Goal: Navigation & Orientation: Find specific page/section

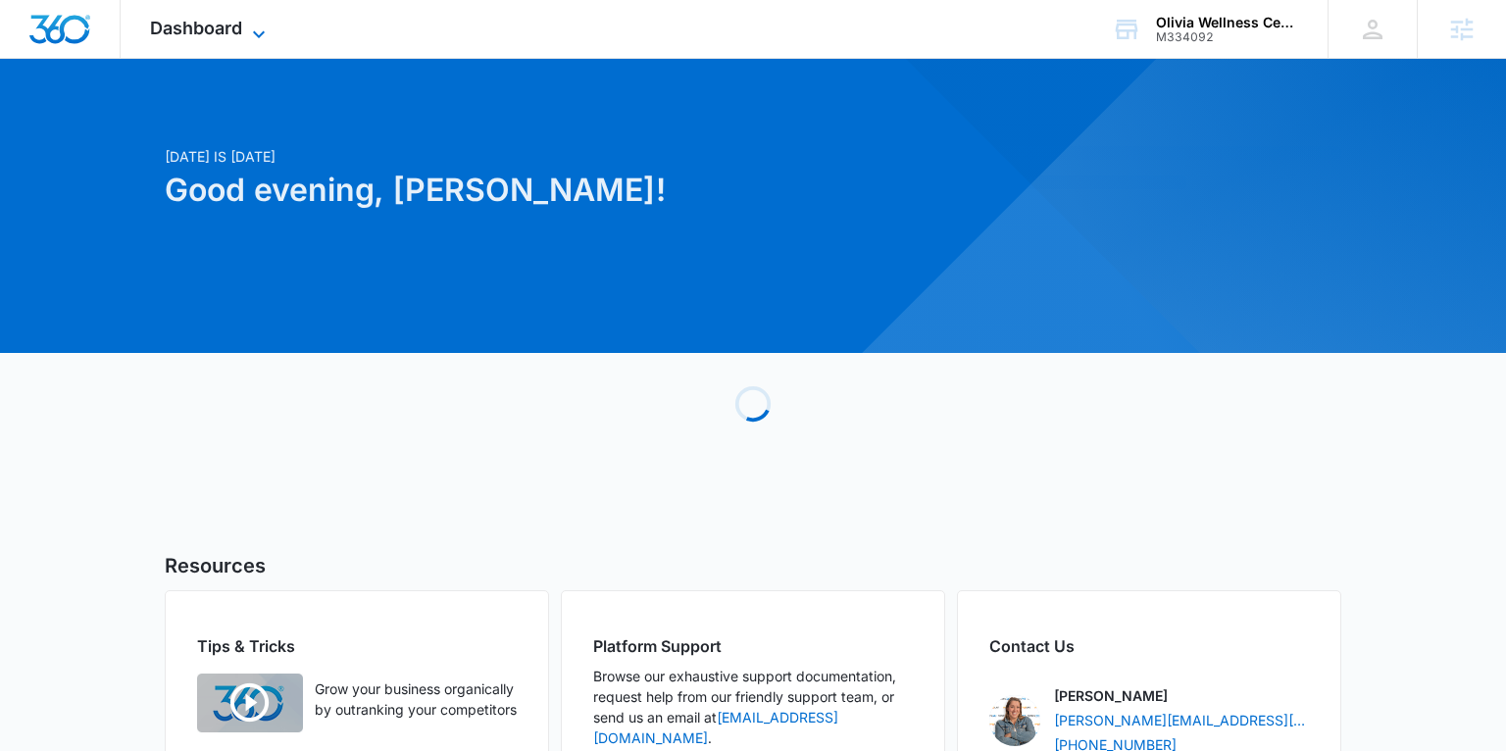
click at [218, 28] on span "Dashboard" at bounding box center [196, 28] width 92 height 21
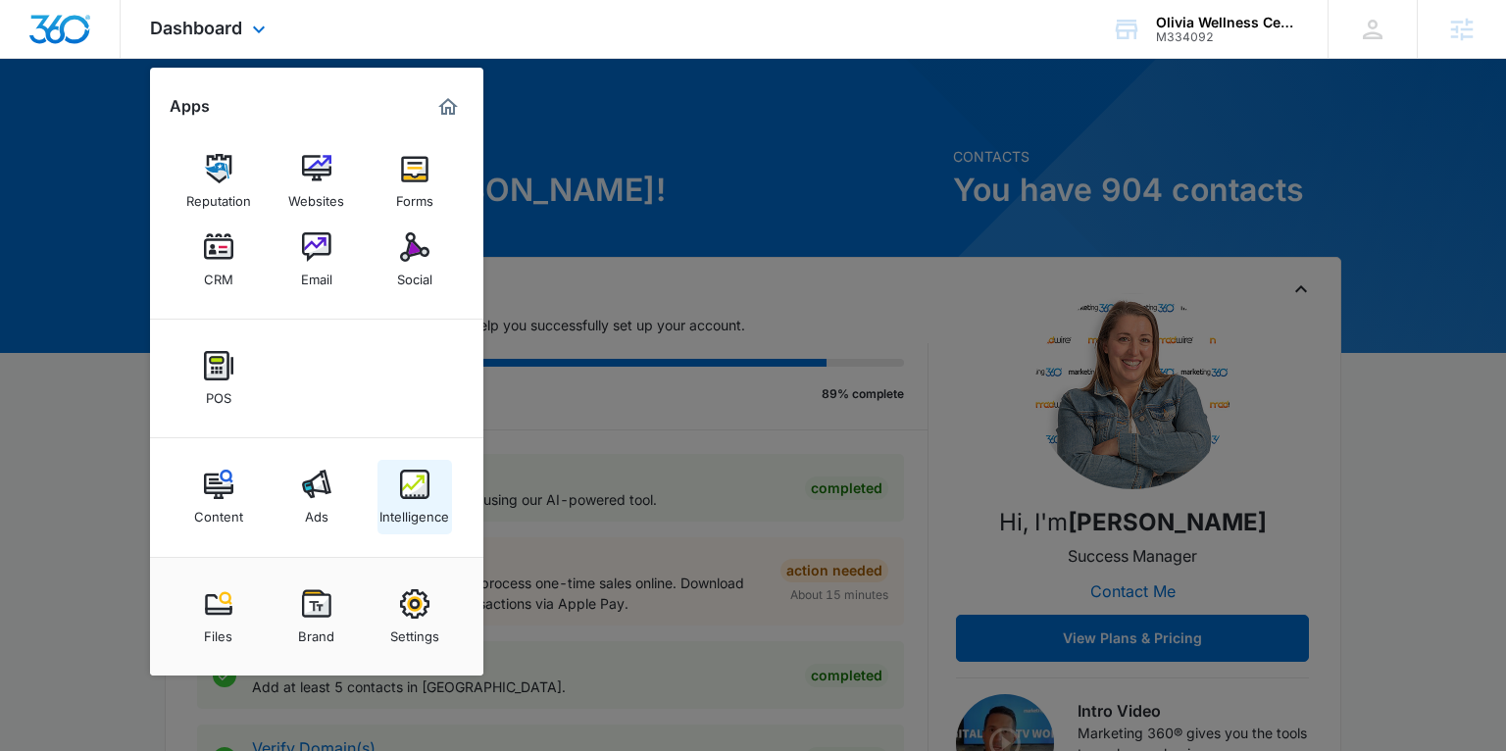
click at [408, 502] on div "Intelligence" at bounding box center [415, 511] width 70 height 25
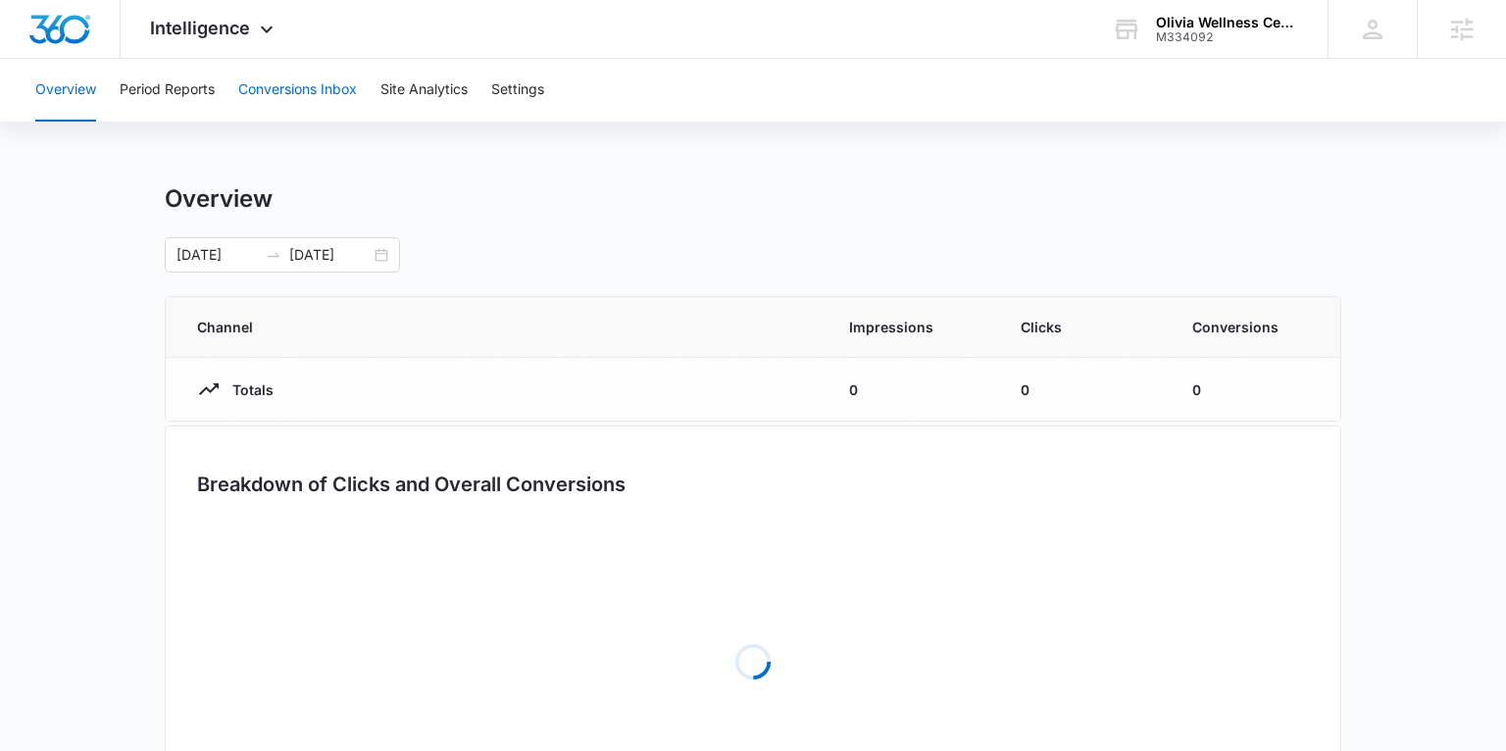
click at [271, 88] on button "Conversions Inbox" at bounding box center [297, 90] width 119 height 63
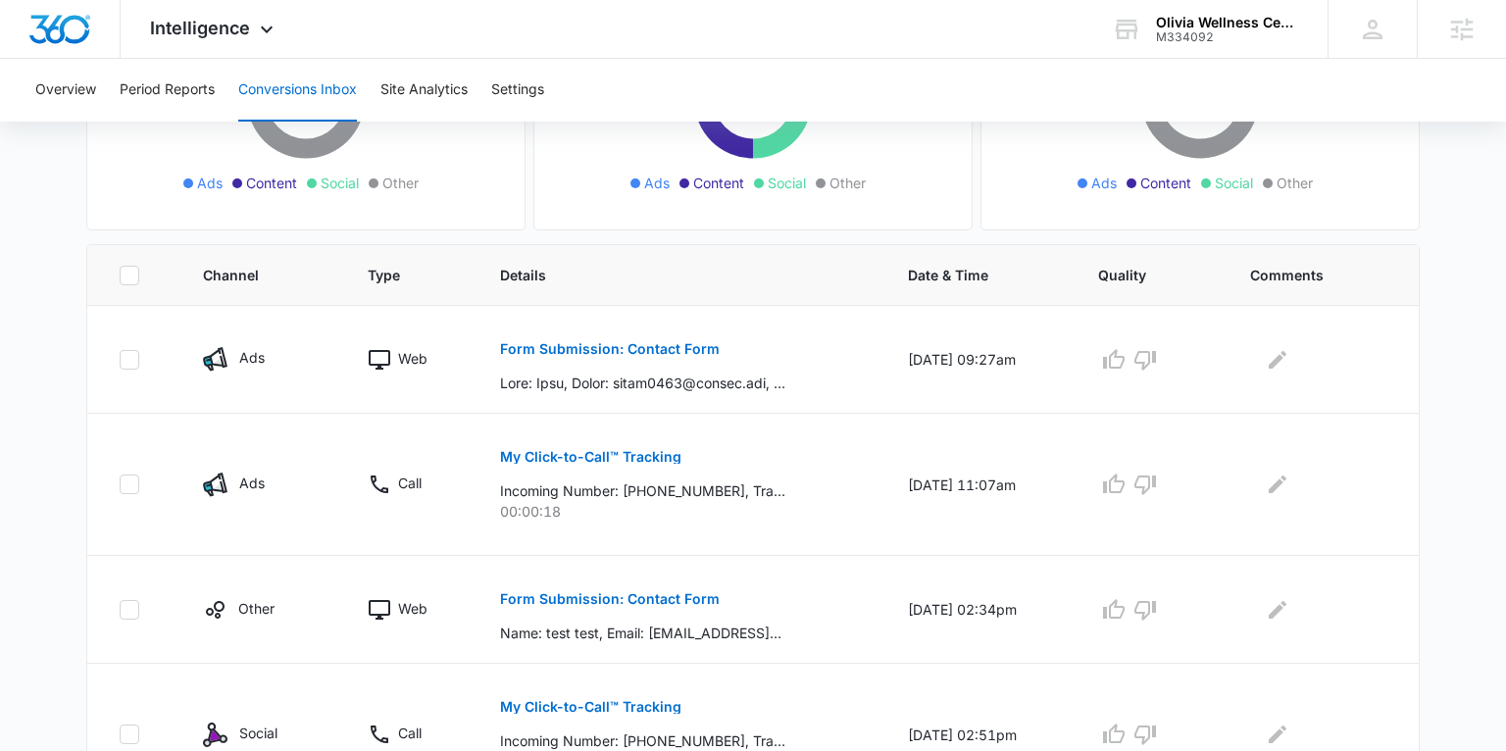
scroll to position [310, 0]
click at [514, 349] on p "Form Submission: Contact Form" at bounding box center [610, 351] width 220 height 14
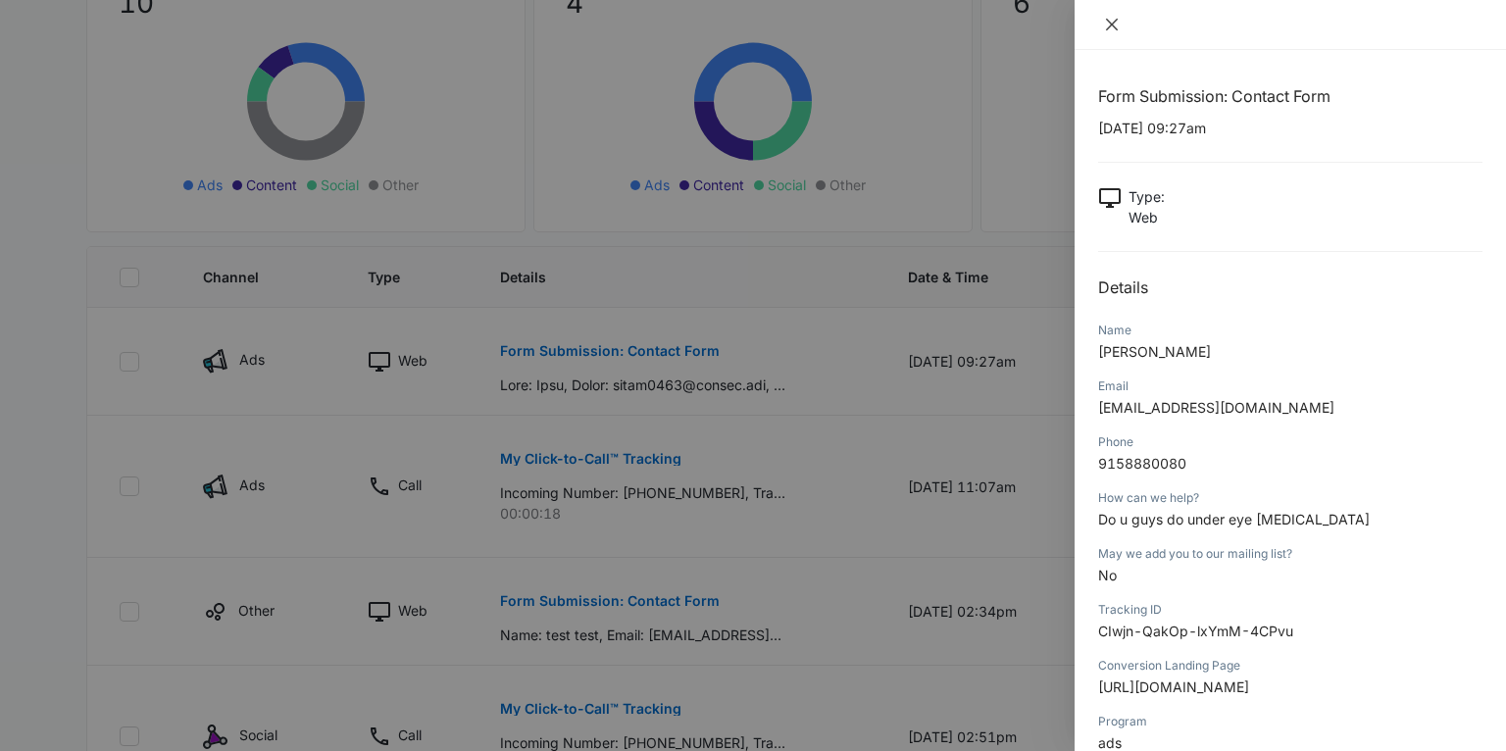
click at [1112, 28] on icon "close" at bounding box center [1112, 25] width 16 height 16
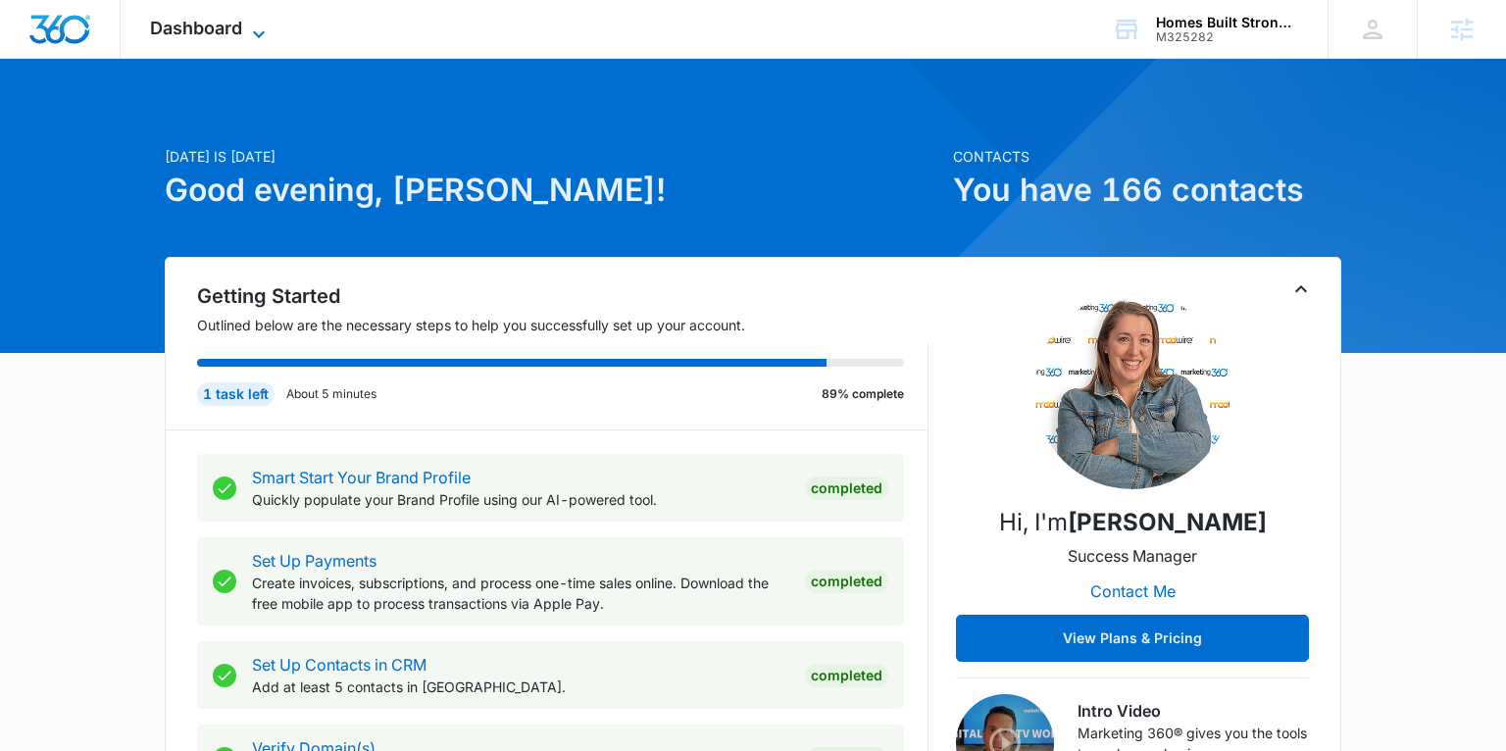
click at [235, 19] on span "Dashboard" at bounding box center [196, 28] width 92 height 21
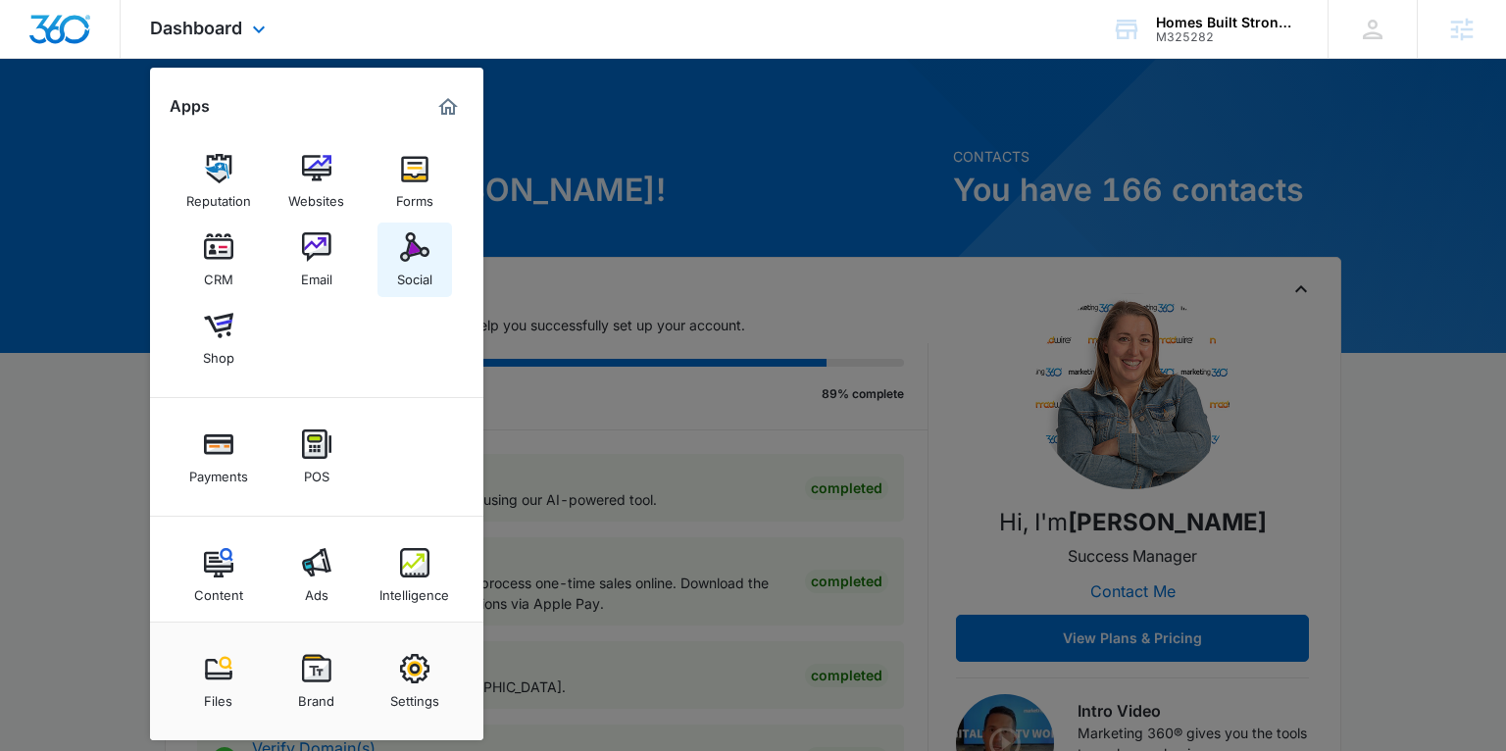
click at [407, 261] on img at bounding box center [414, 246] width 29 height 29
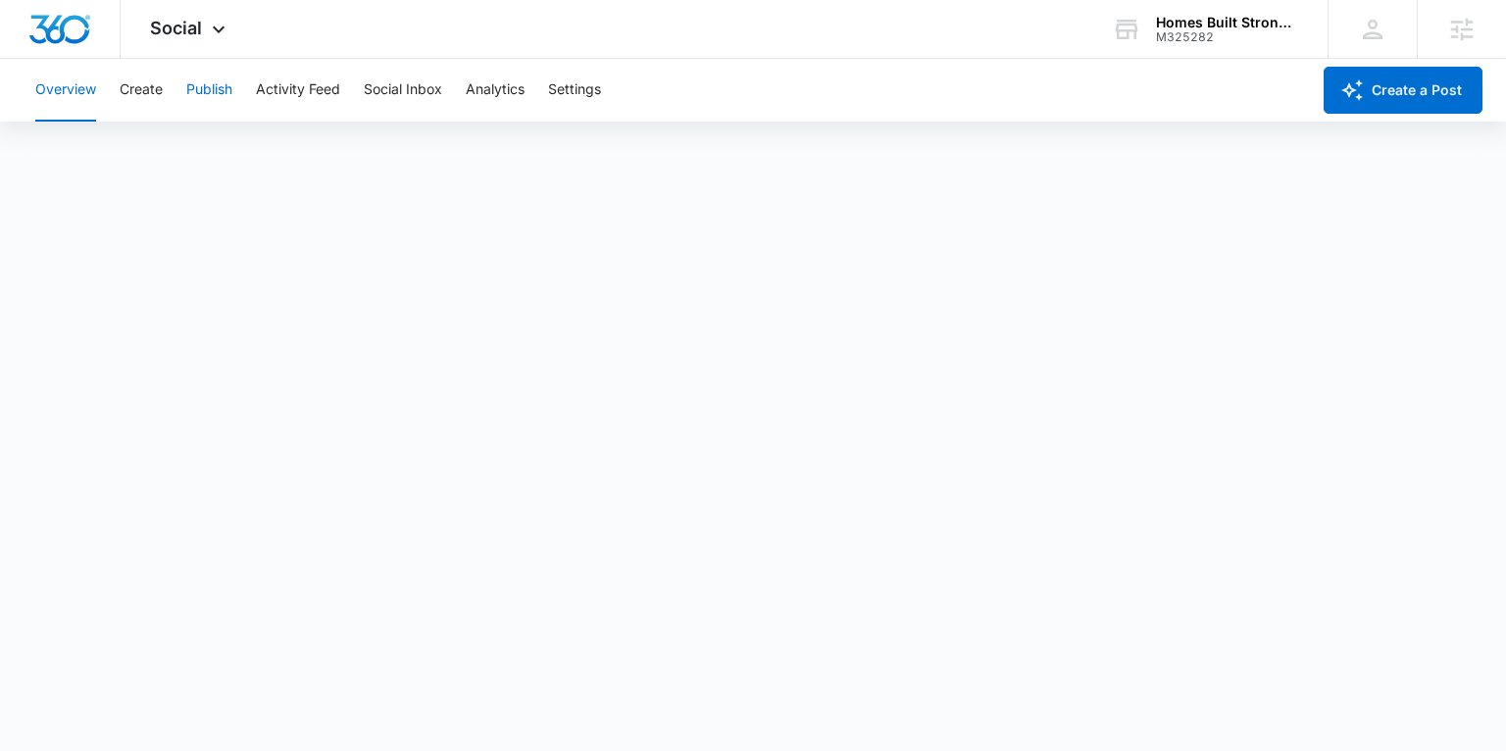
click at [212, 86] on button "Publish" at bounding box center [209, 90] width 46 height 63
click at [131, 92] on button "Create" at bounding box center [141, 90] width 43 height 63
click at [71, 86] on button "Overview" at bounding box center [65, 90] width 61 height 63
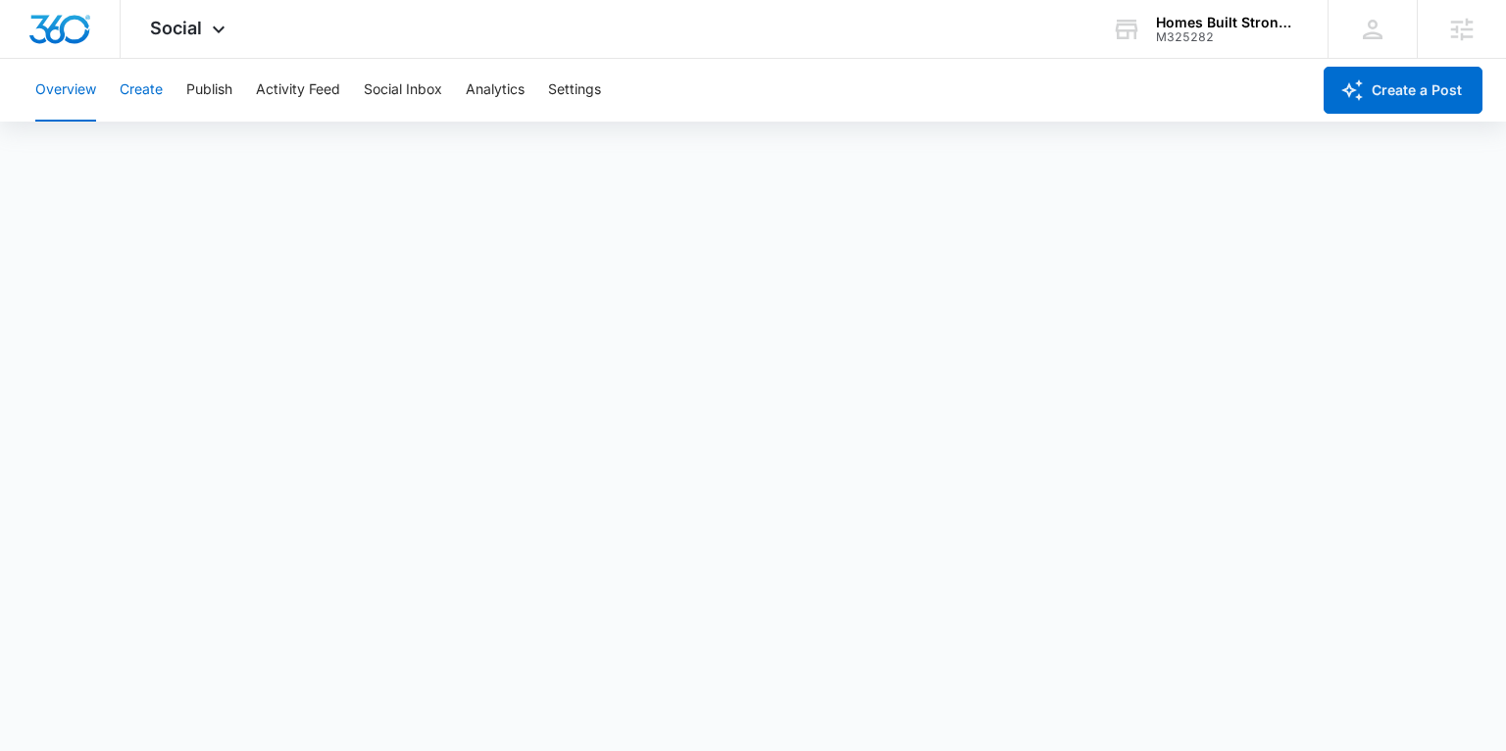
click at [152, 83] on button "Create" at bounding box center [141, 90] width 43 height 63
click at [214, 90] on button "Publish" at bounding box center [209, 90] width 46 height 63
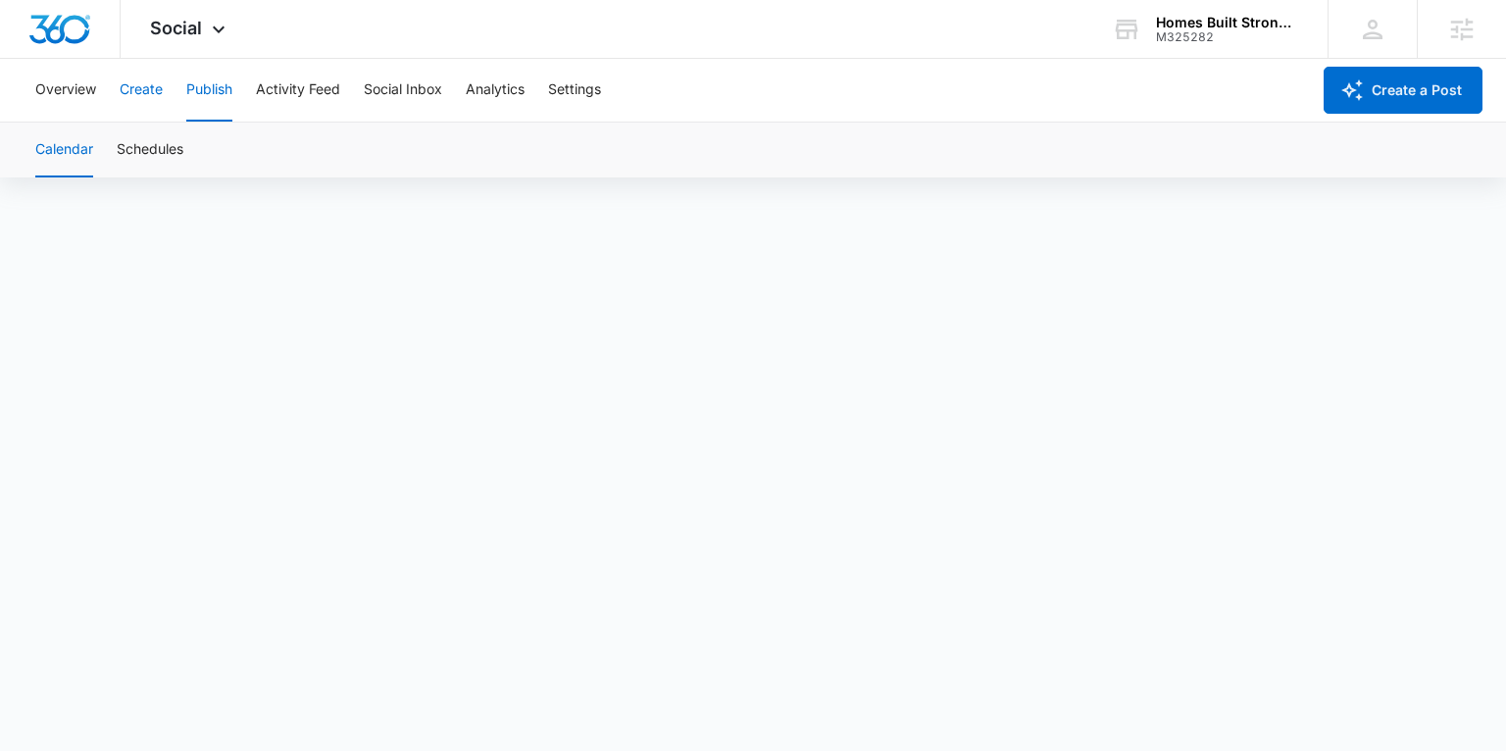
click at [140, 97] on button "Create" at bounding box center [141, 90] width 43 height 63
click at [195, 140] on button "Approvals" at bounding box center [192, 150] width 66 height 55
click at [204, 87] on button "Publish" at bounding box center [209, 90] width 46 height 63
click at [156, 84] on button "Create" at bounding box center [141, 90] width 43 height 63
click at [200, 84] on button "Publish" at bounding box center [209, 90] width 46 height 63
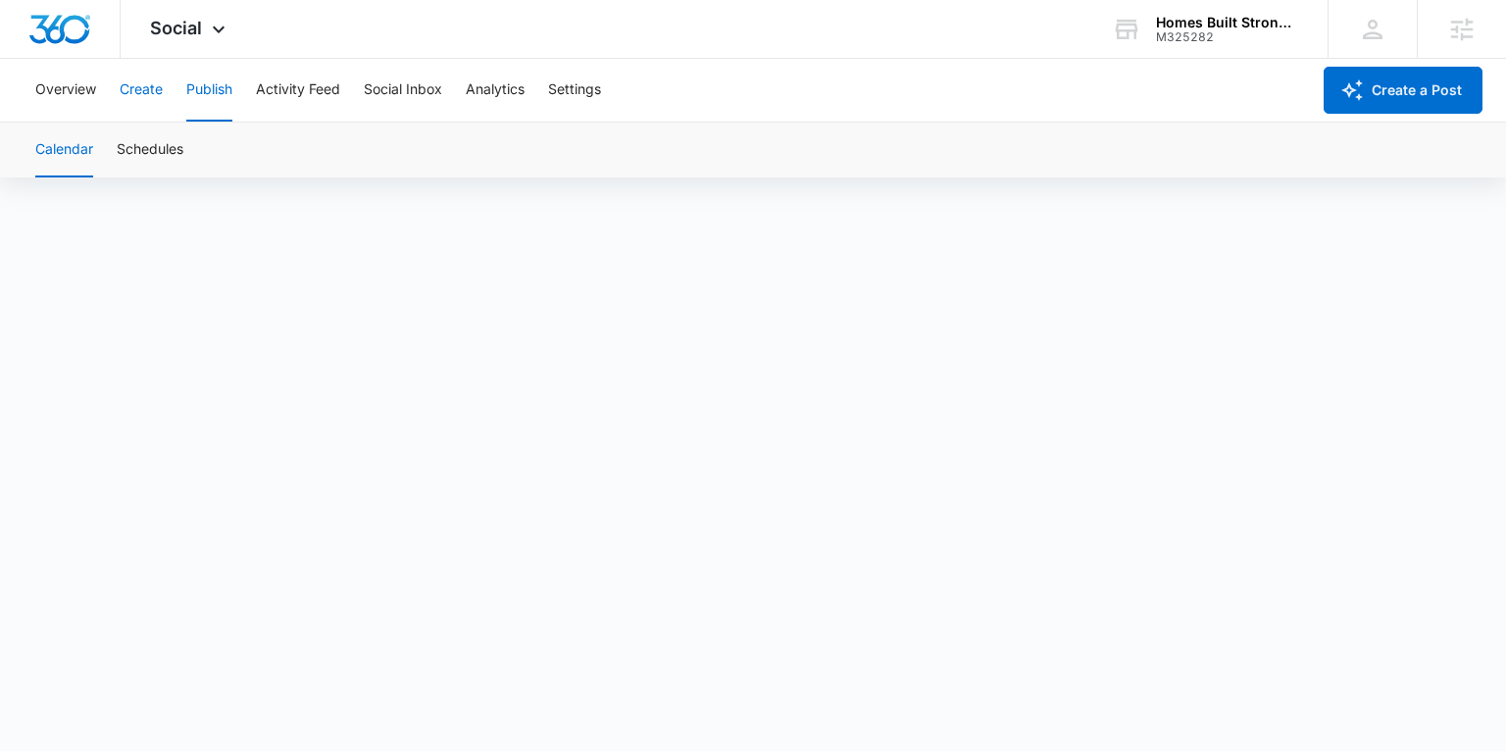
click at [158, 84] on button "Create" at bounding box center [141, 90] width 43 height 63
click at [410, 94] on button "Social Inbox" at bounding box center [403, 90] width 78 height 63
click at [274, 85] on button "Activity Feed" at bounding box center [298, 90] width 84 height 63
click at [65, 84] on button "Overview" at bounding box center [65, 90] width 61 height 63
click at [369, 95] on button "Social Inbox" at bounding box center [403, 90] width 78 height 63
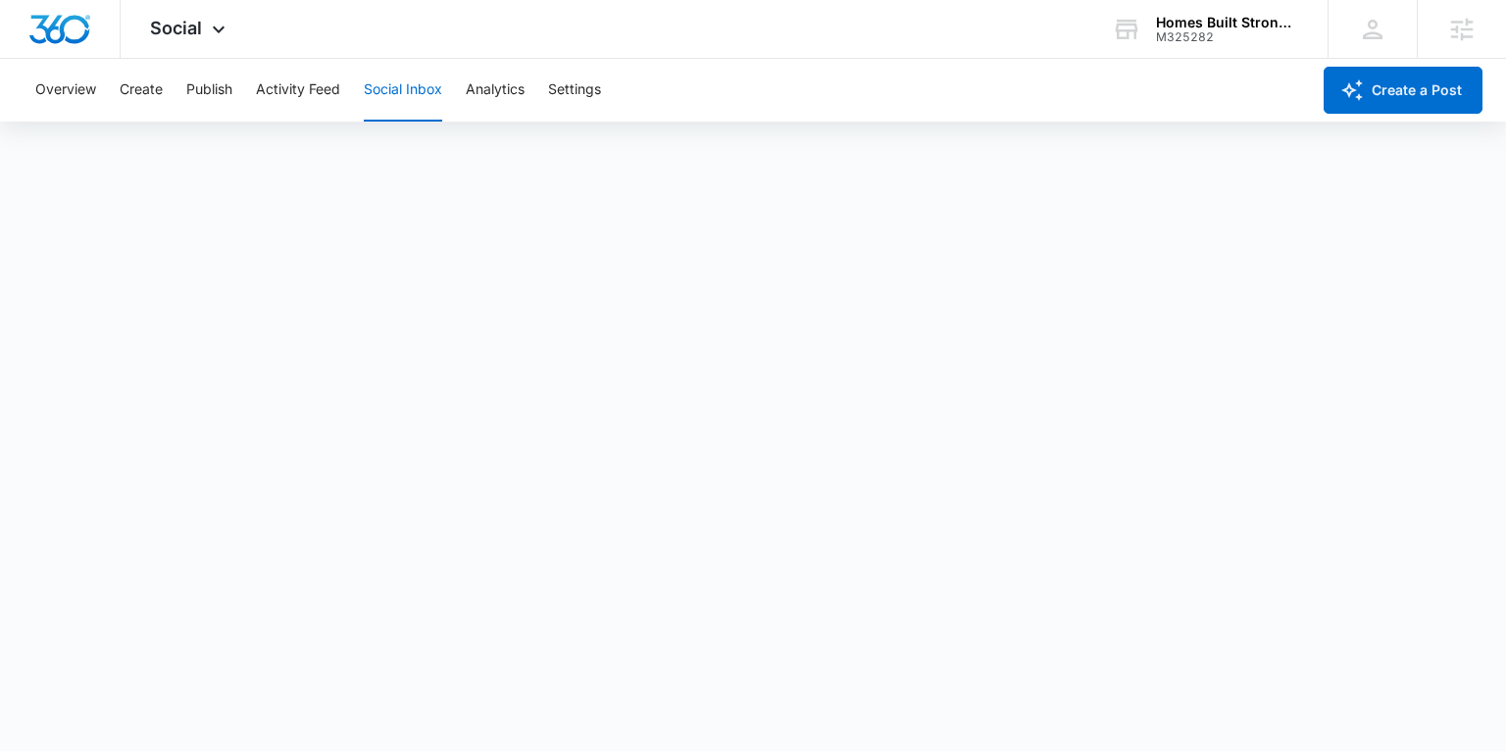
click at [413, 87] on button "Social Inbox" at bounding box center [403, 90] width 78 height 63
click at [322, 86] on button "Activity Feed" at bounding box center [298, 90] width 84 height 63
click at [210, 147] on button "Direct Messages" at bounding box center [197, 150] width 108 height 55
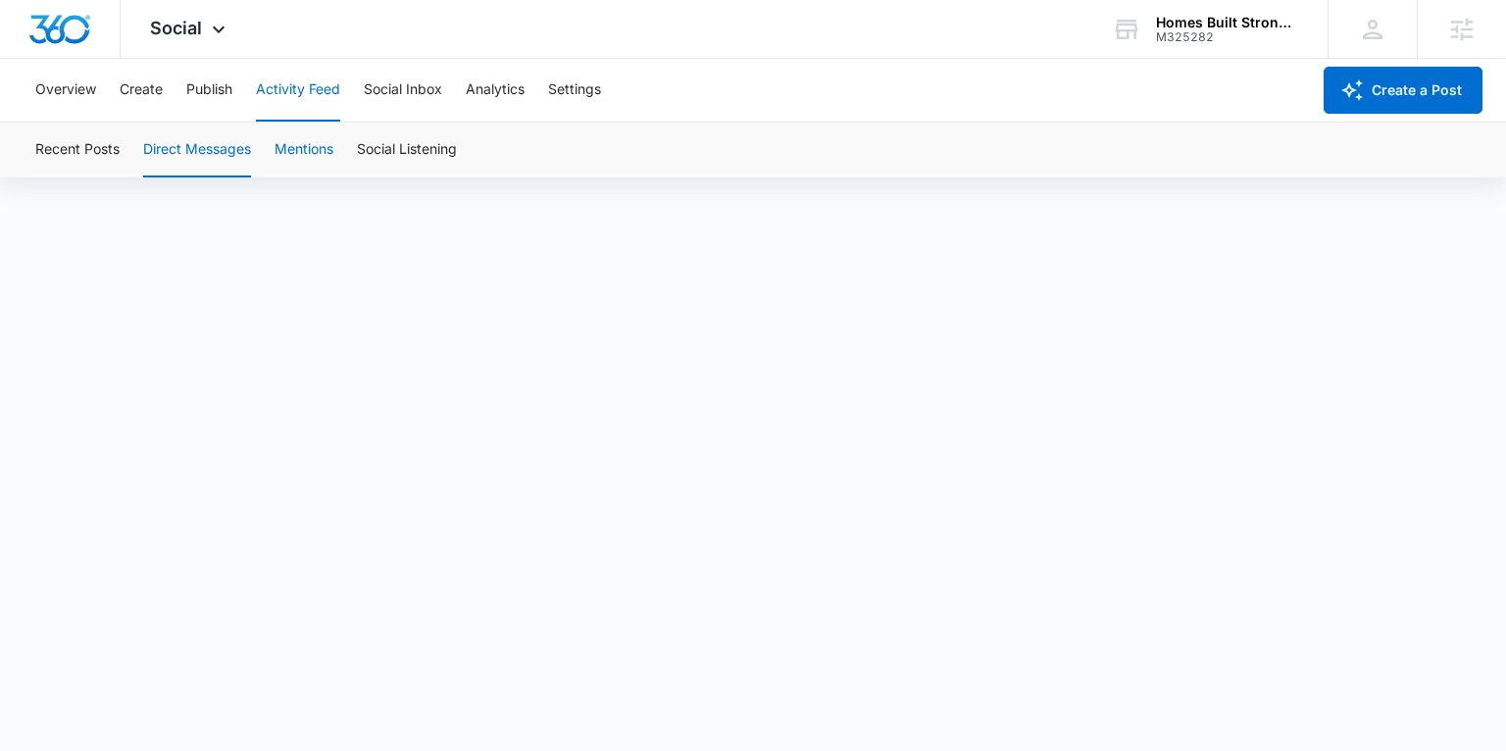
click at [299, 151] on button "Mentions" at bounding box center [304, 150] width 59 height 55
click at [407, 150] on button "Social Listening" at bounding box center [407, 150] width 100 height 55
click at [291, 147] on button "Mentions" at bounding box center [304, 150] width 59 height 55
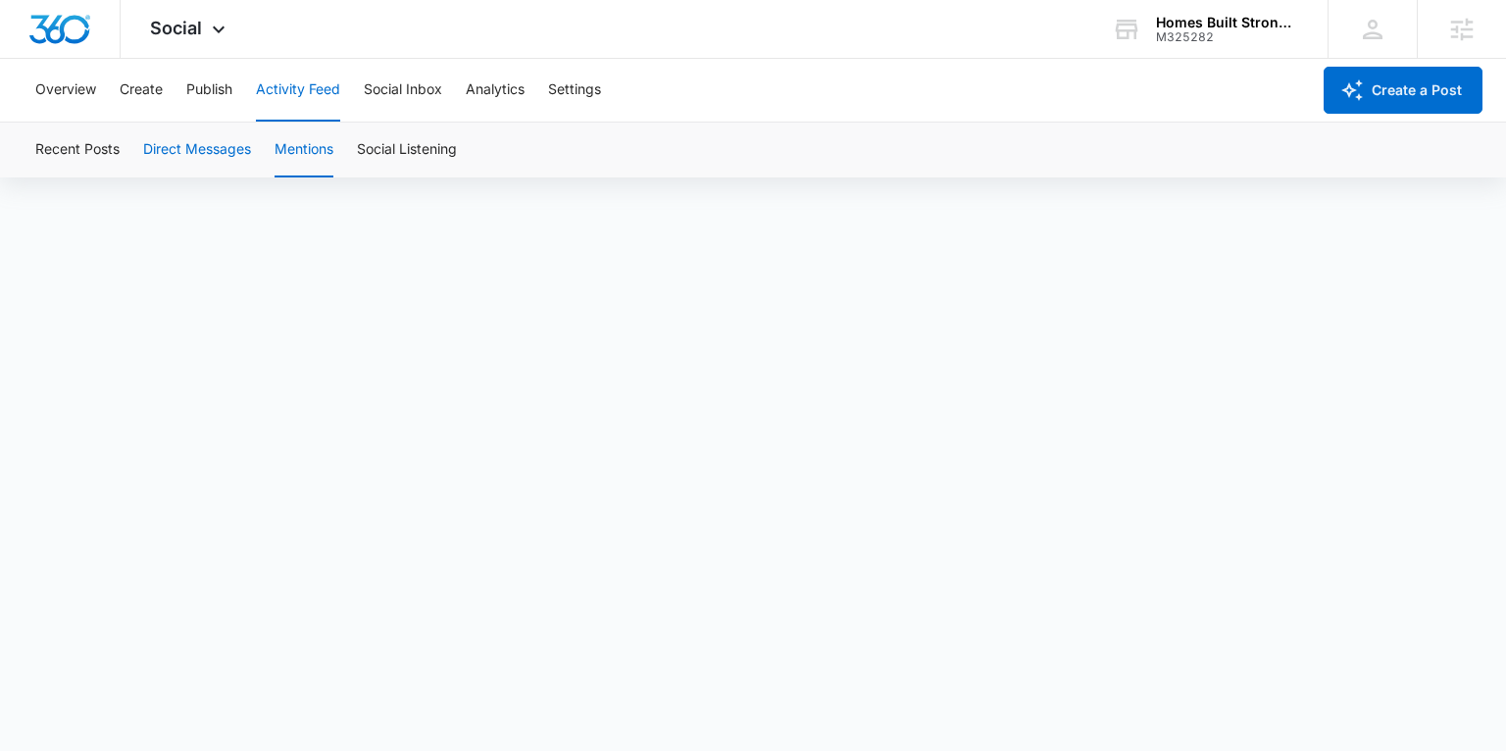
click at [236, 147] on button "Direct Messages" at bounding box center [197, 150] width 108 height 55
click at [440, 87] on button "Social Inbox" at bounding box center [403, 90] width 78 height 63
click at [319, 86] on button "Activity Feed" at bounding box center [298, 90] width 84 height 63
click at [212, 154] on button "Direct Messages" at bounding box center [197, 150] width 108 height 55
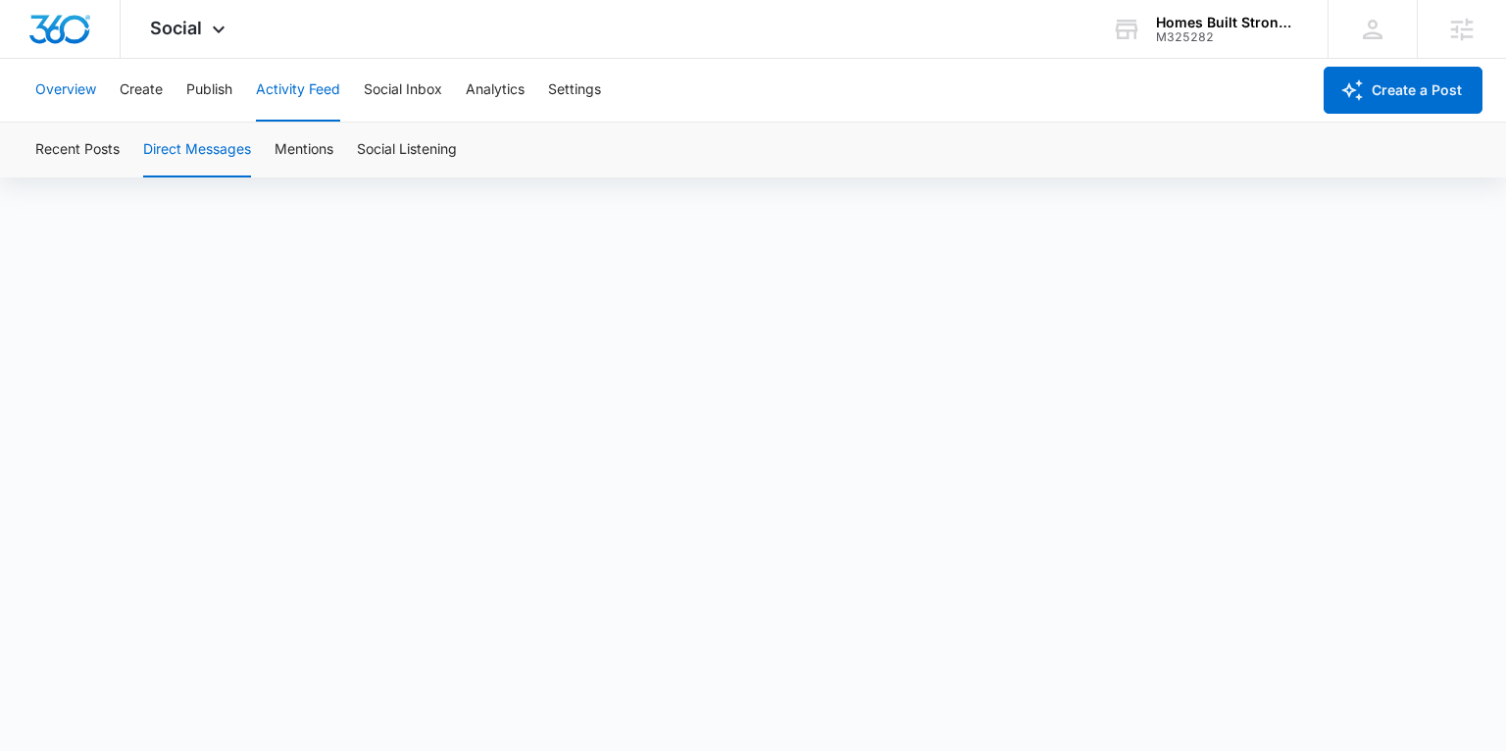
click at [75, 87] on button "Overview" at bounding box center [65, 90] width 61 height 63
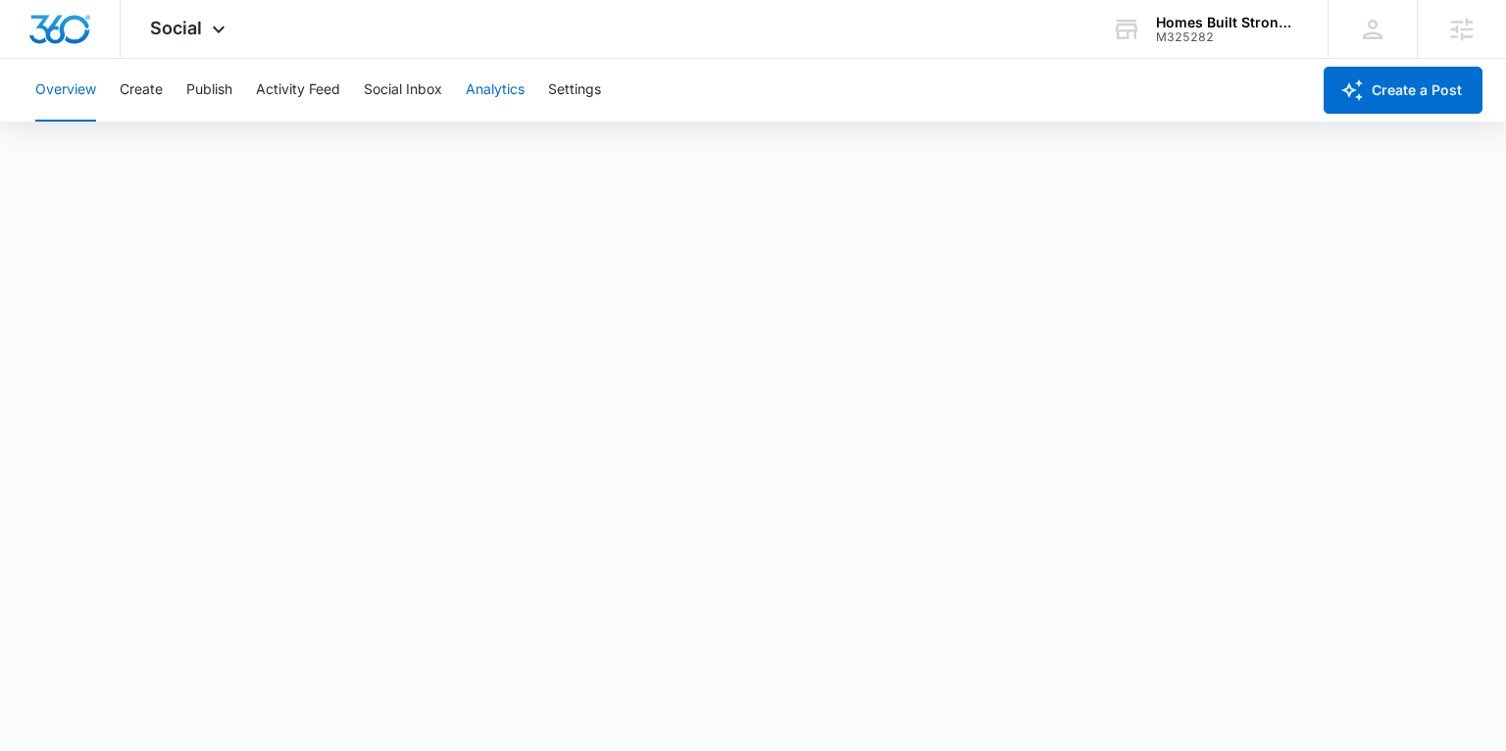
scroll to position [5, 0]
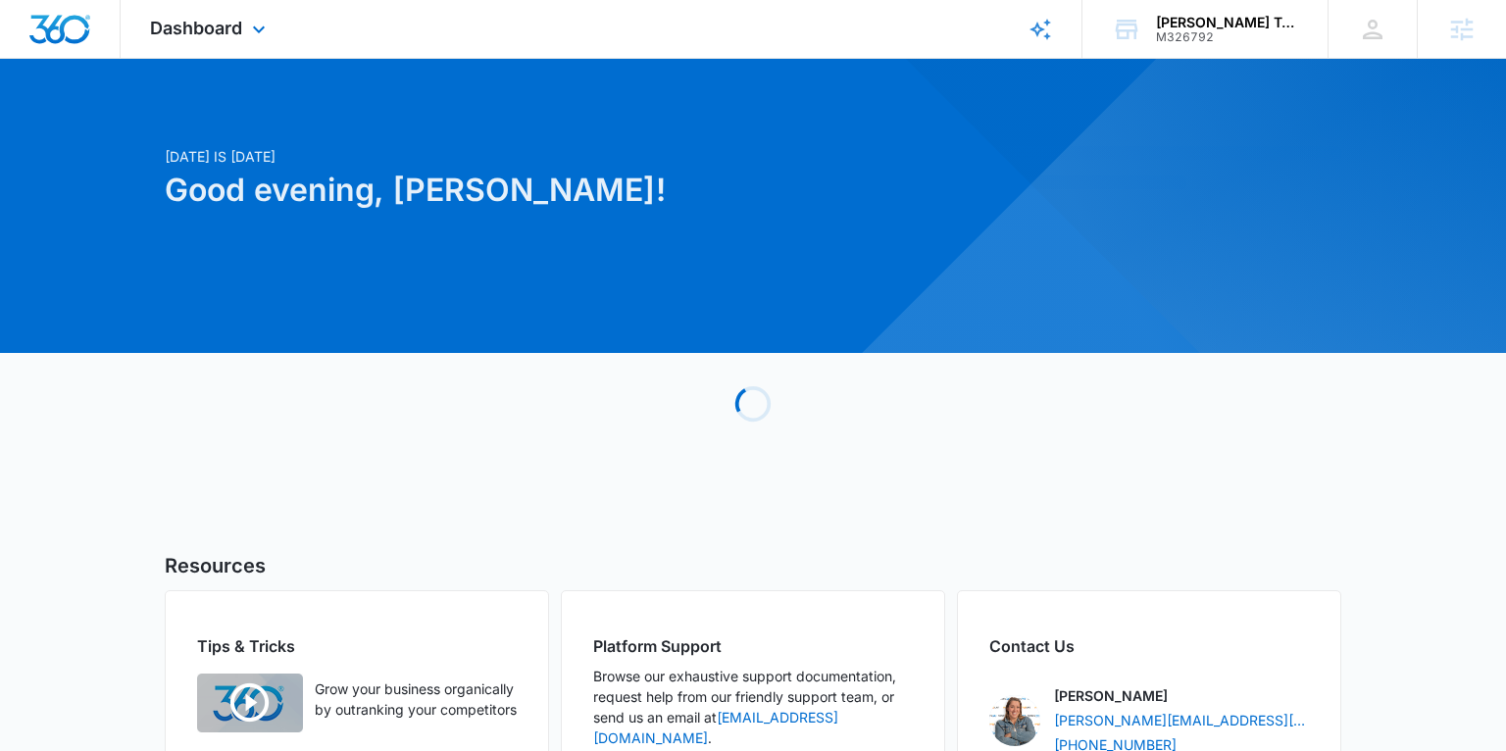
click at [215, 43] on div "Dashboard Apps Reputation Forms CRM Email Social Payments POS Content Ads Intel…" at bounding box center [210, 29] width 179 height 58
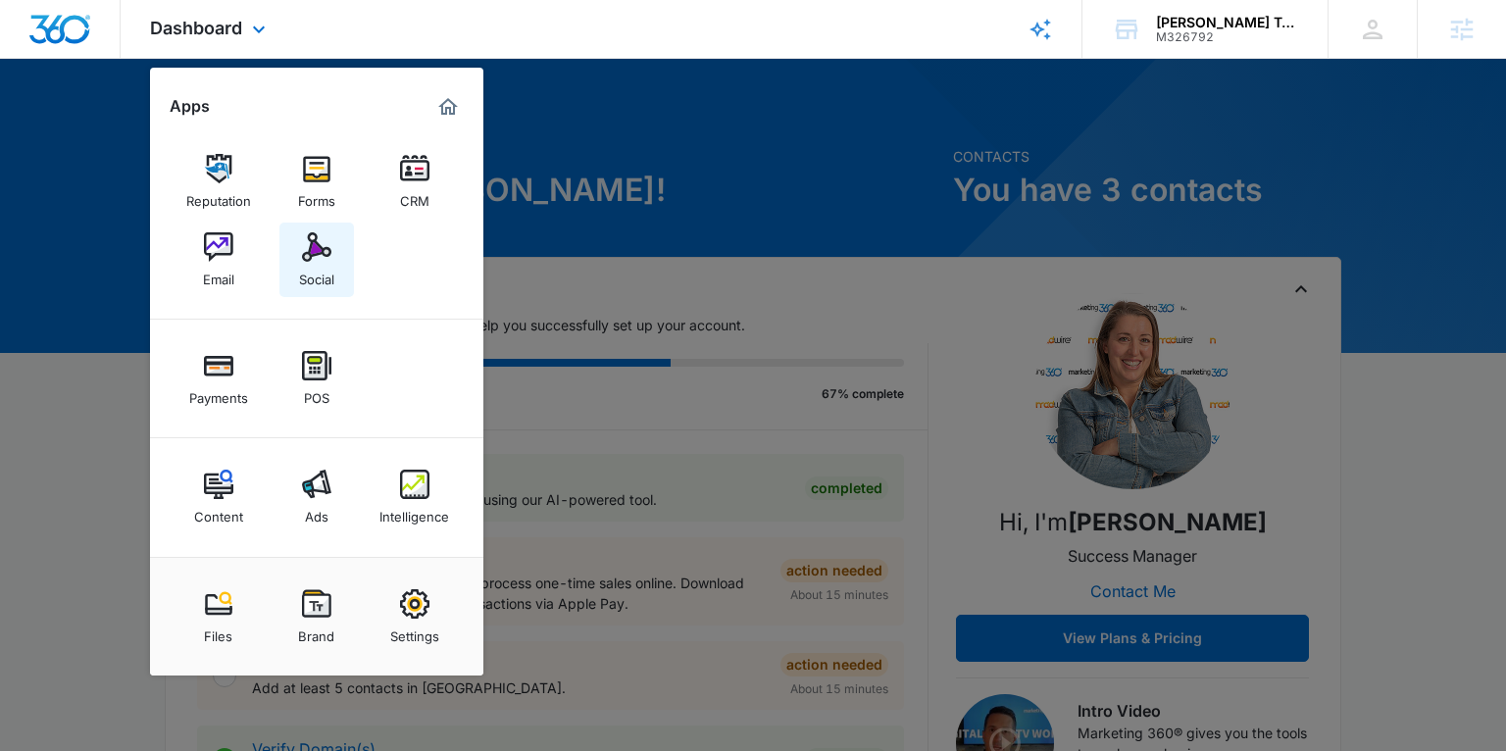
click at [288, 251] on link "Social" at bounding box center [316, 260] width 75 height 75
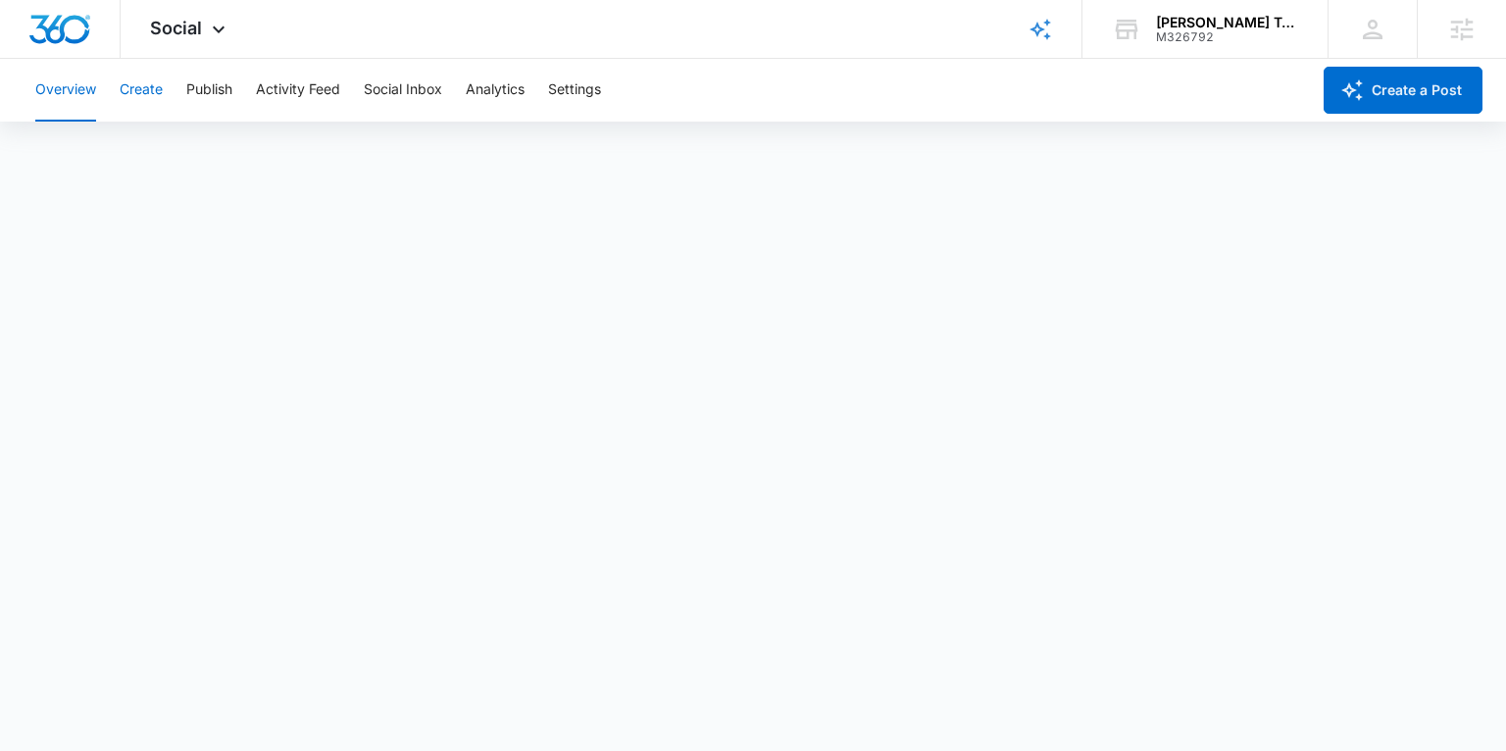
click at [159, 89] on button "Create" at bounding box center [141, 90] width 43 height 63
click at [198, 92] on button "Publish" at bounding box center [209, 90] width 46 height 63
click at [51, 83] on button "Overview" at bounding box center [65, 90] width 61 height 63
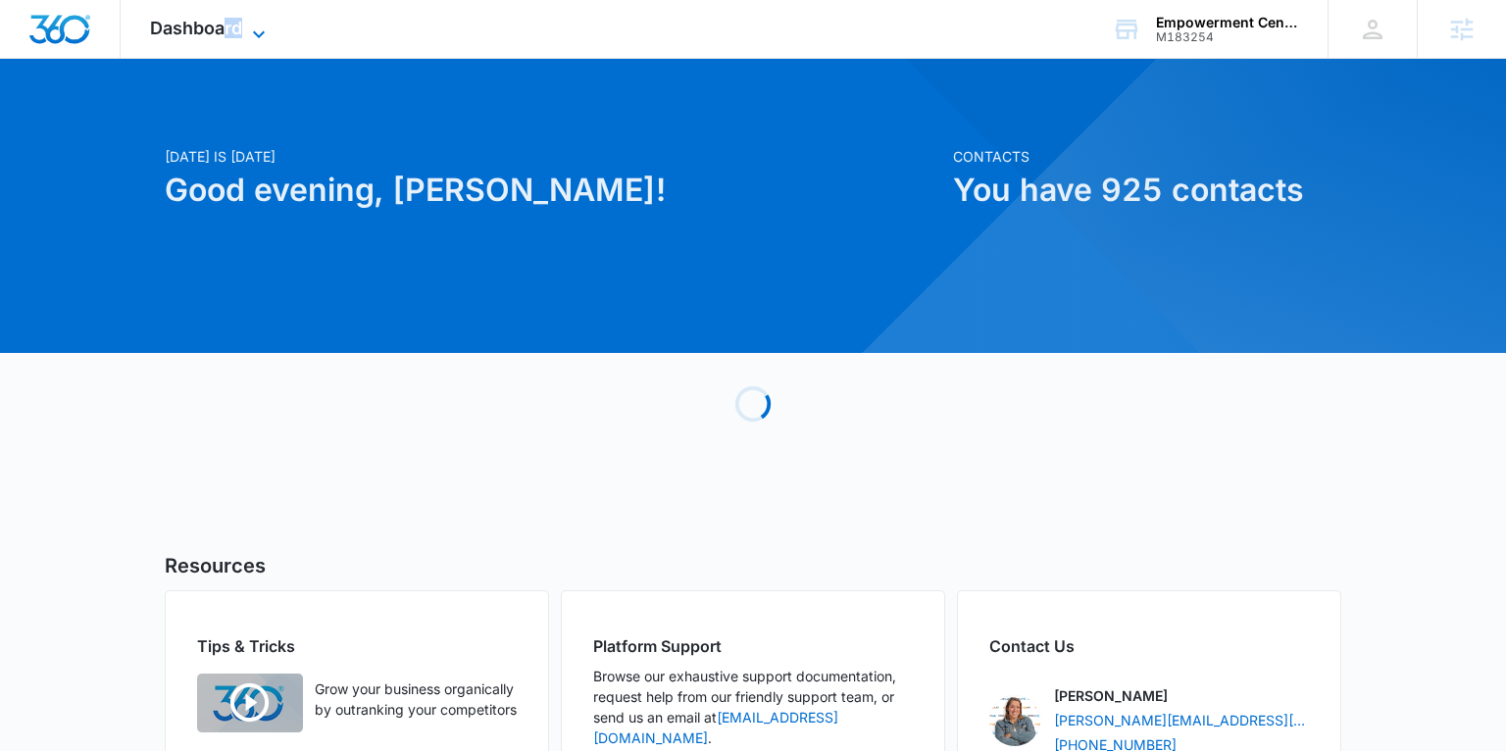
click at [228, 36] on div "Dashboard Apps Reputation Websites Forms CRM Email Social Payments POS Content …" at bounding box center [210, 29] width 179 height 58
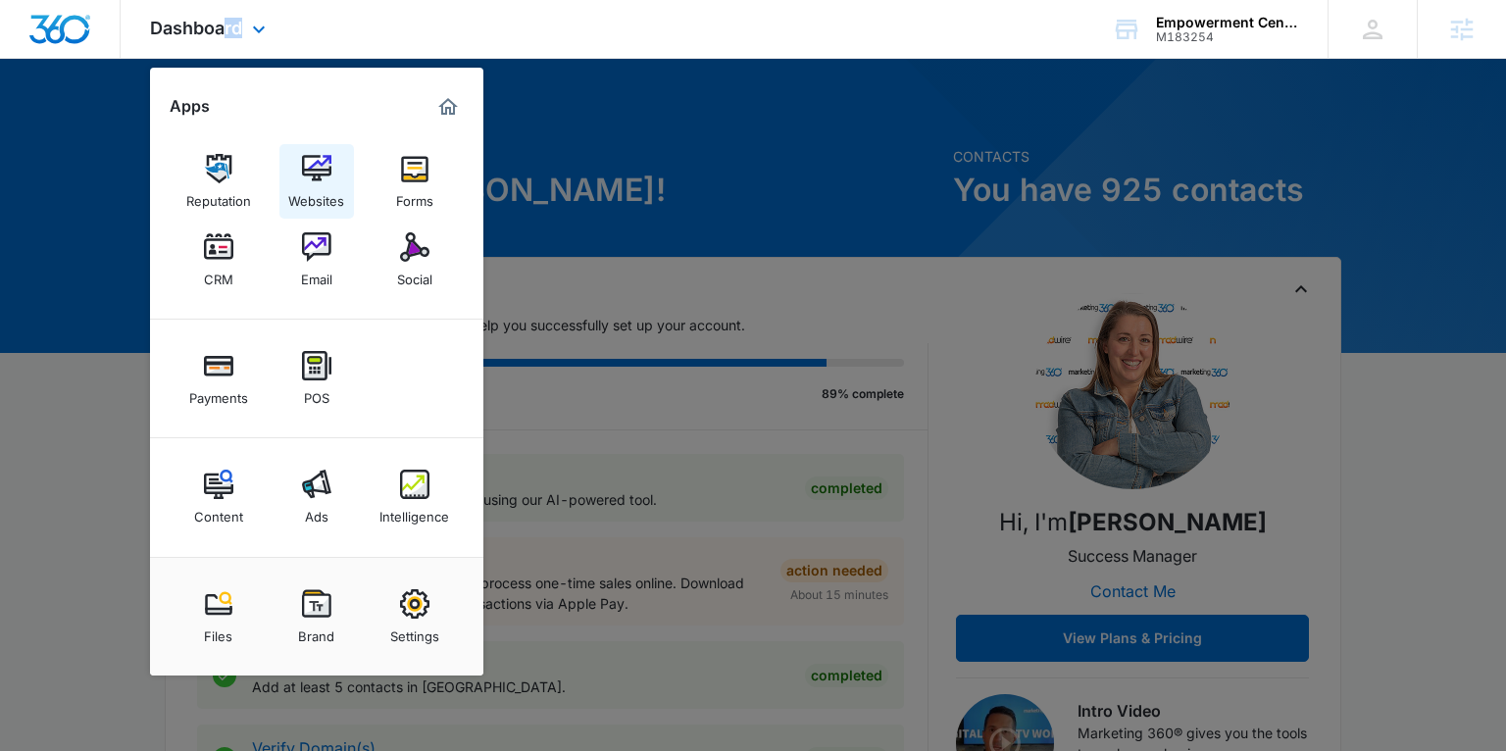
click at [314, 201] on div "Websites" at bounding box center [316, 195] width 56 height 25
